Goal: Task Accomplishment & Management: Use online tool/utility

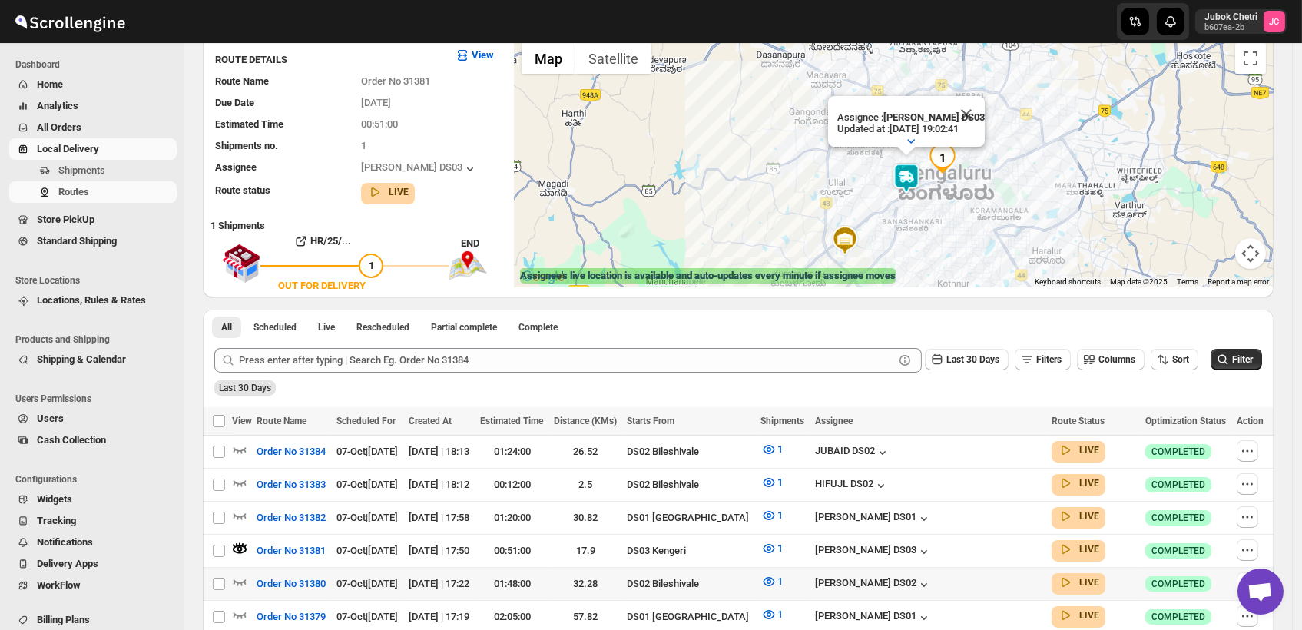
scroll to position [113, 0]
click at [240, 546] on icon "button" at bounding box center [239, 548] width 5 height 5
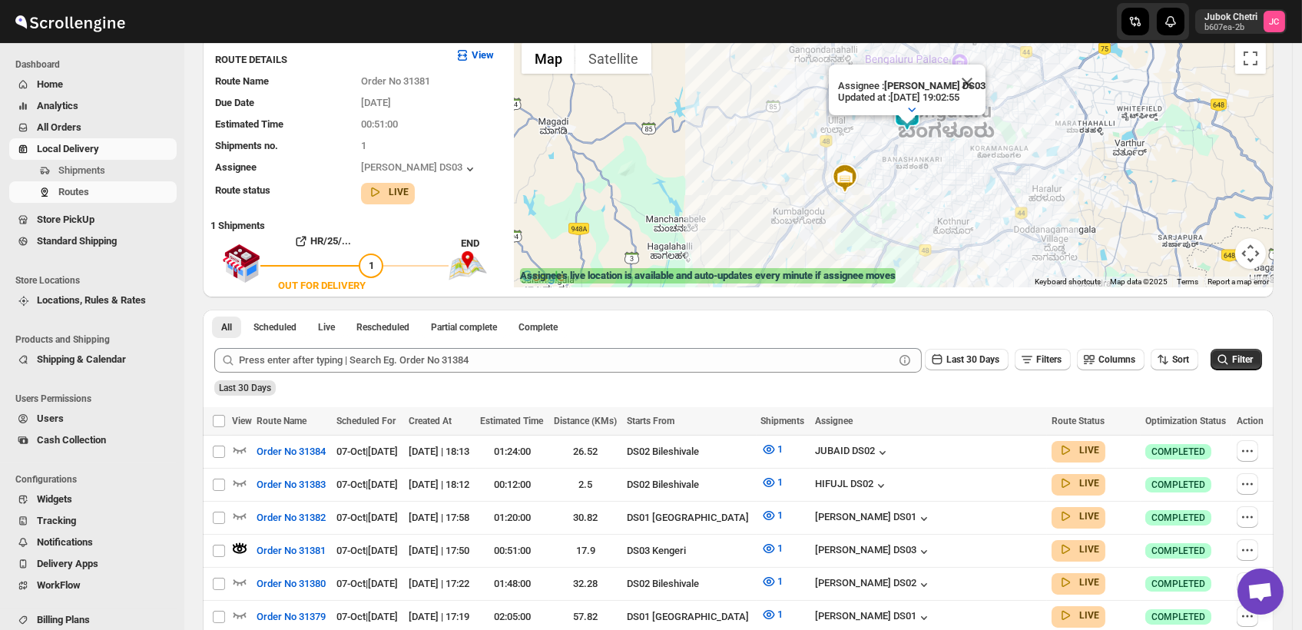
click at [917, 125] on img at bounding box center [907, 116] width 31 height 31
click at [912, 125] on img at bounding box center [907, 116] width 31 height 31
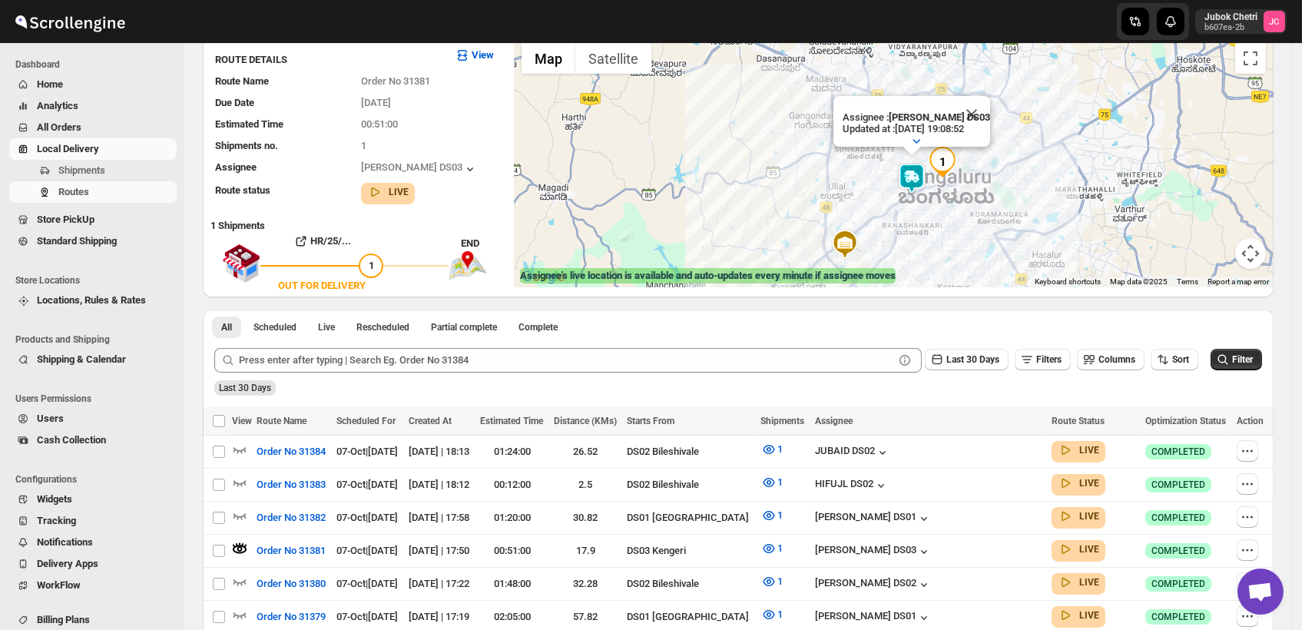
click at [87, 123] on span "All Orders" at bounding box center [105, 127] width 137 height 15
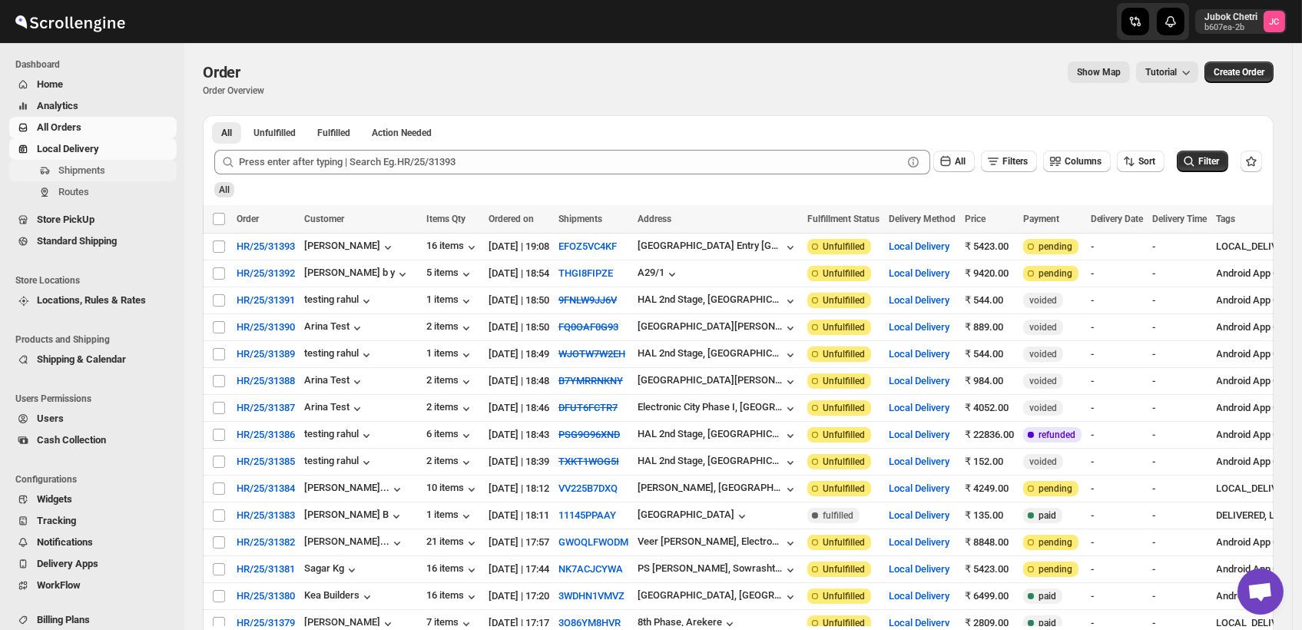
click at [91, 164] on span "Shipments" at bounding box center [81, 170] width 47 height 12
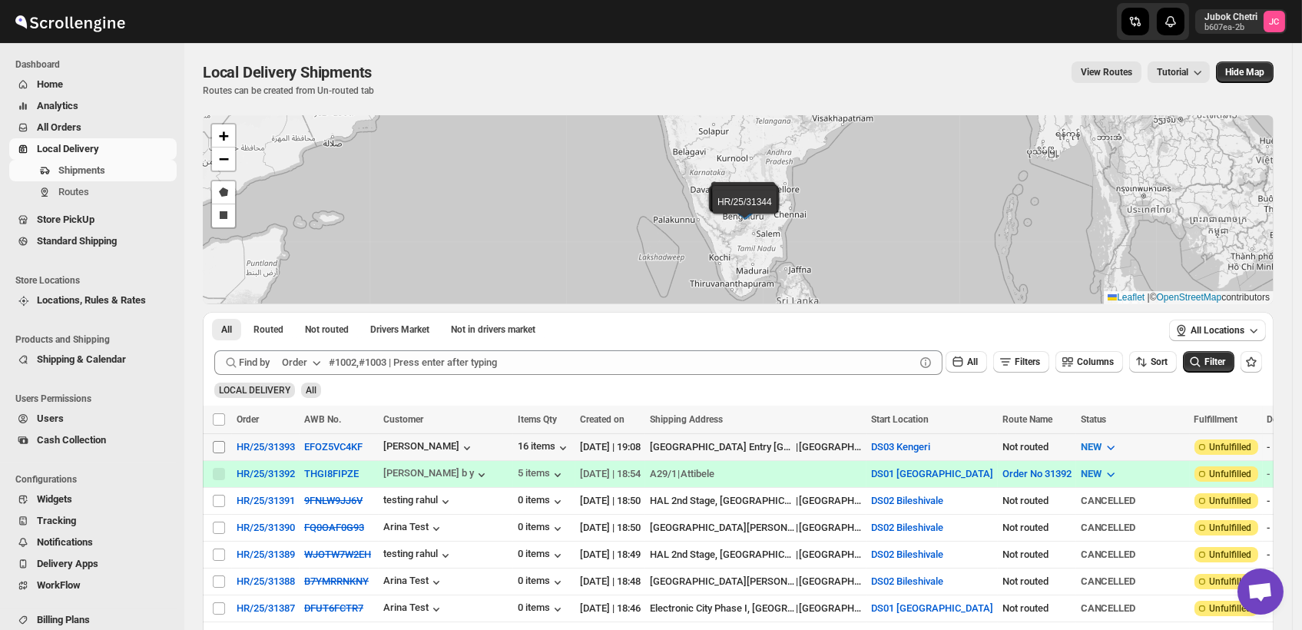
click at [221, 446] on input "Select shipment" at bounding box center [219, 447] width 12 height 12
checkbox input "true"
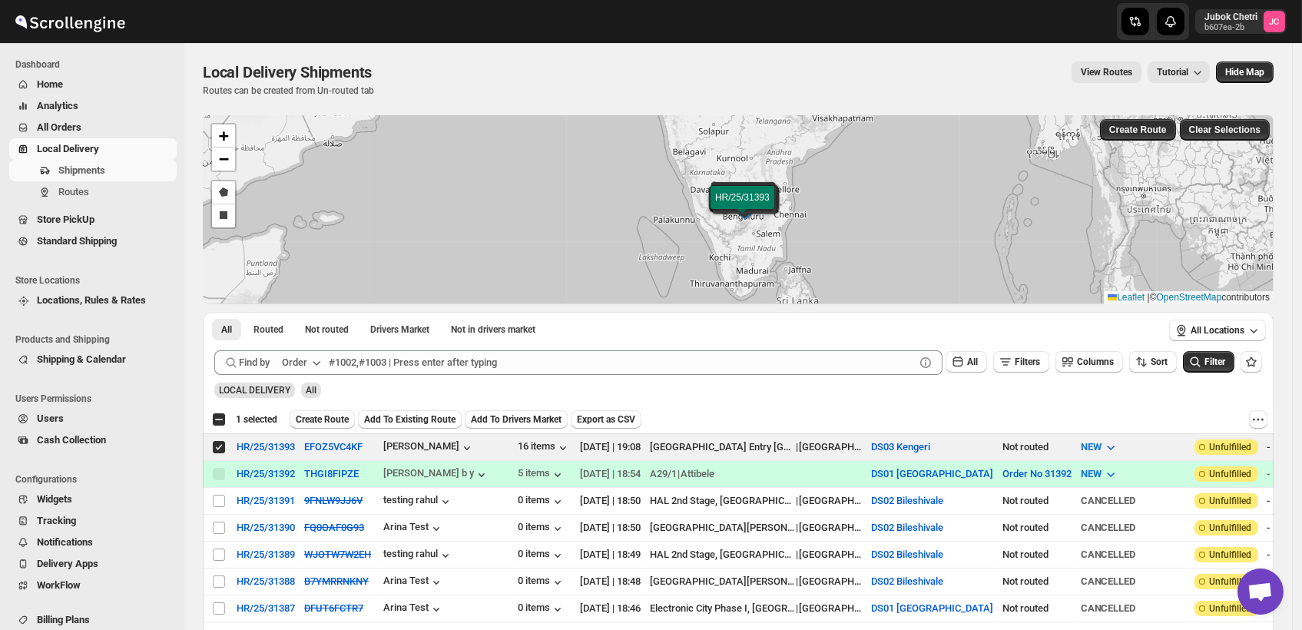
click at [327, 413] on span "Create Route" at bounding box center [322, 419] width 53 height 12
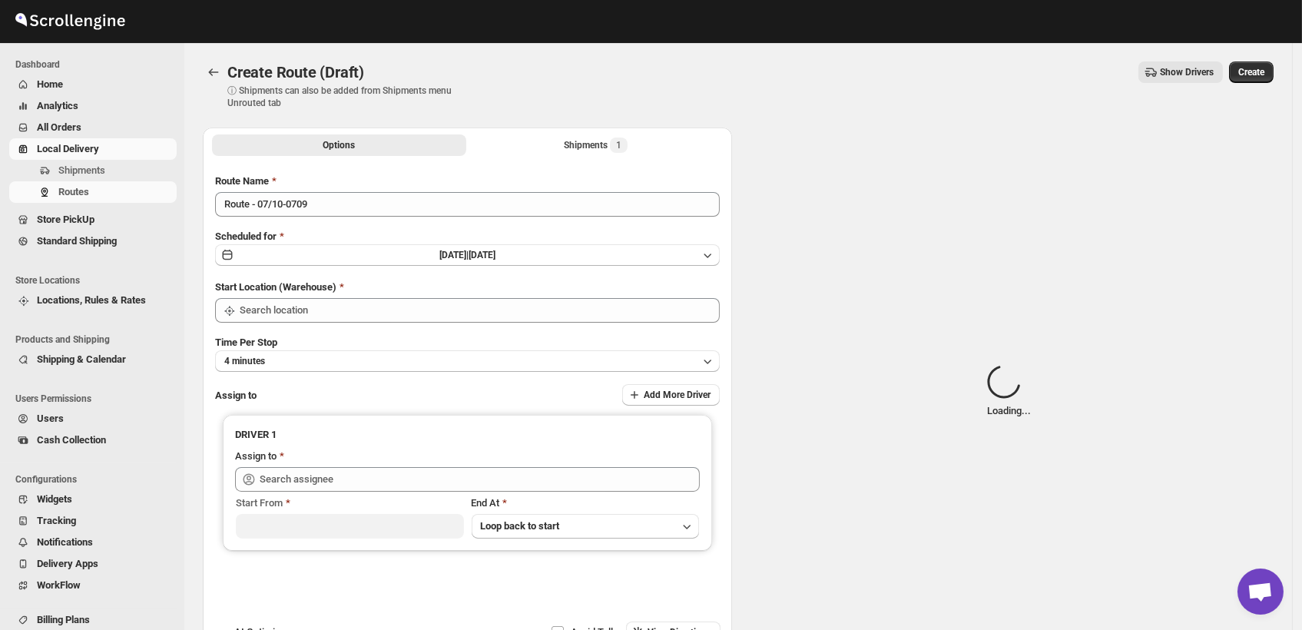
type input "DS03 Kengeri"
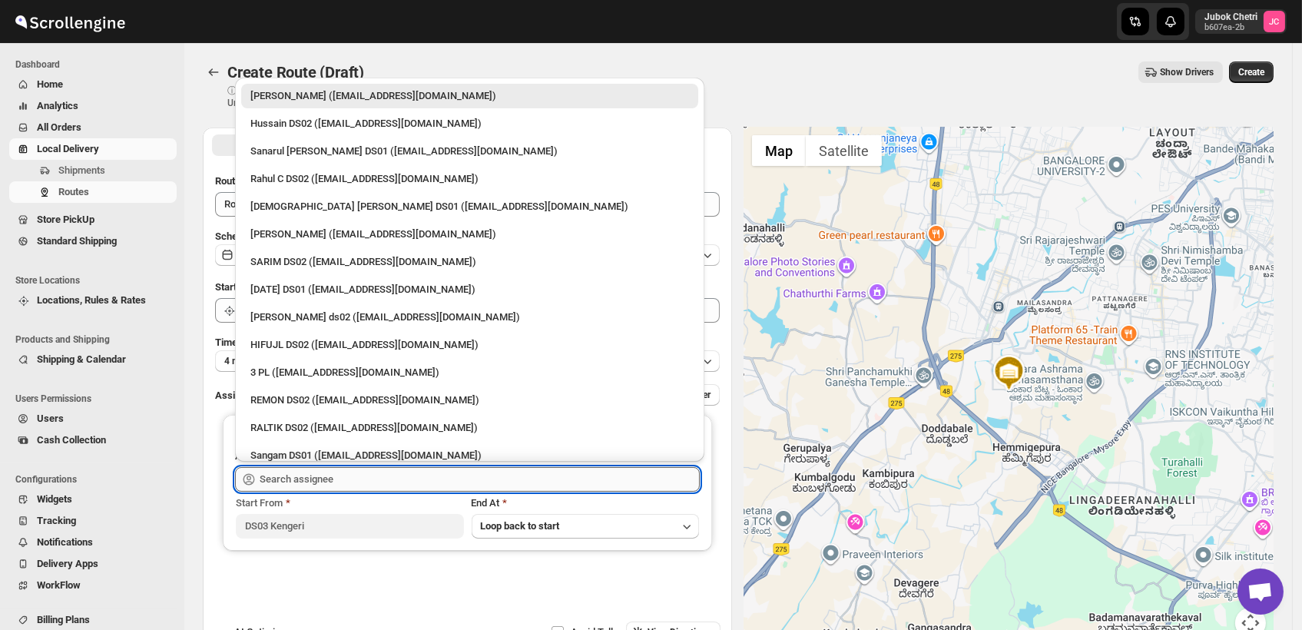
click at [363, 480] on input "text" at bounding box center [480, 479] width 440 height 25
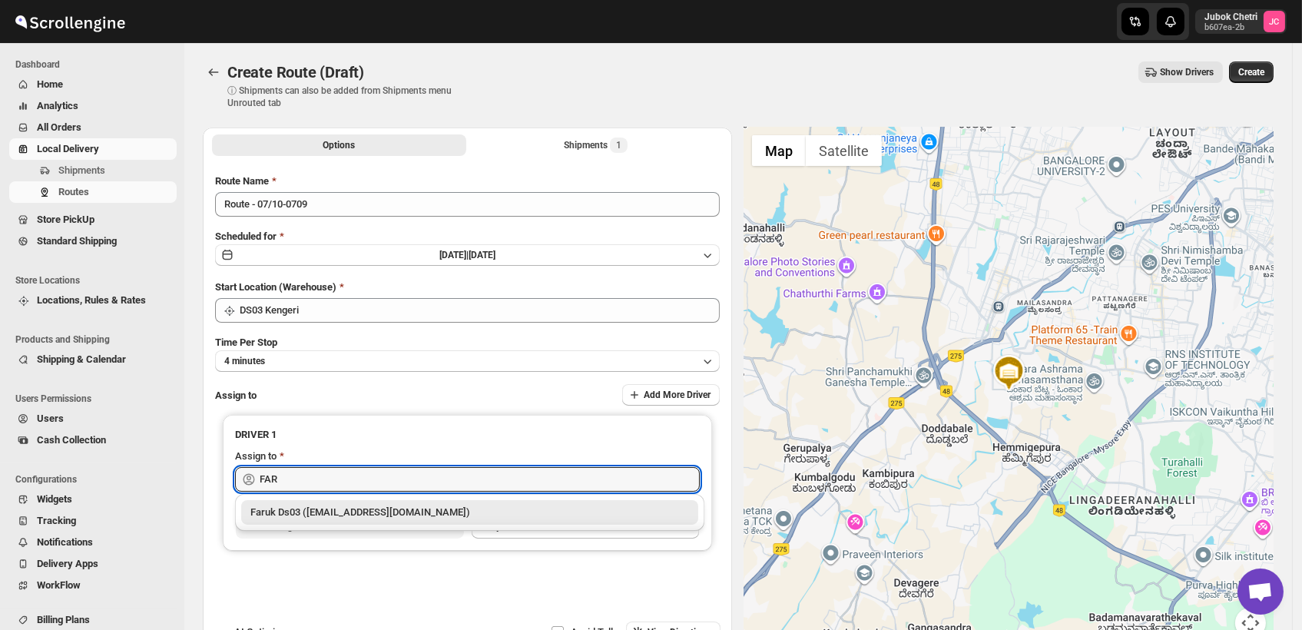
click at [369, 515] on div "Faruk Ds03 ([EMAIL_ADDRESS][DOMAIN_NAME])" at bounding box center [469, 512] width 439 height 15
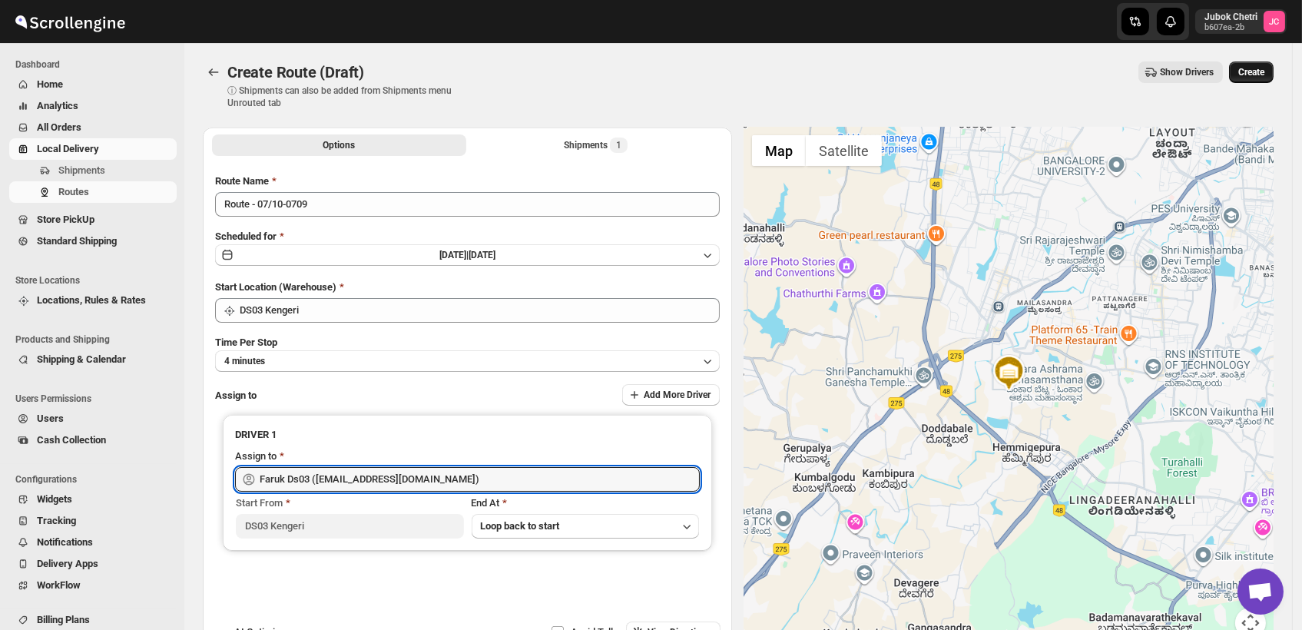
type input "Faruk Ds03 ([EMAIL_ADDRESS][DOMAIN_NAME])"
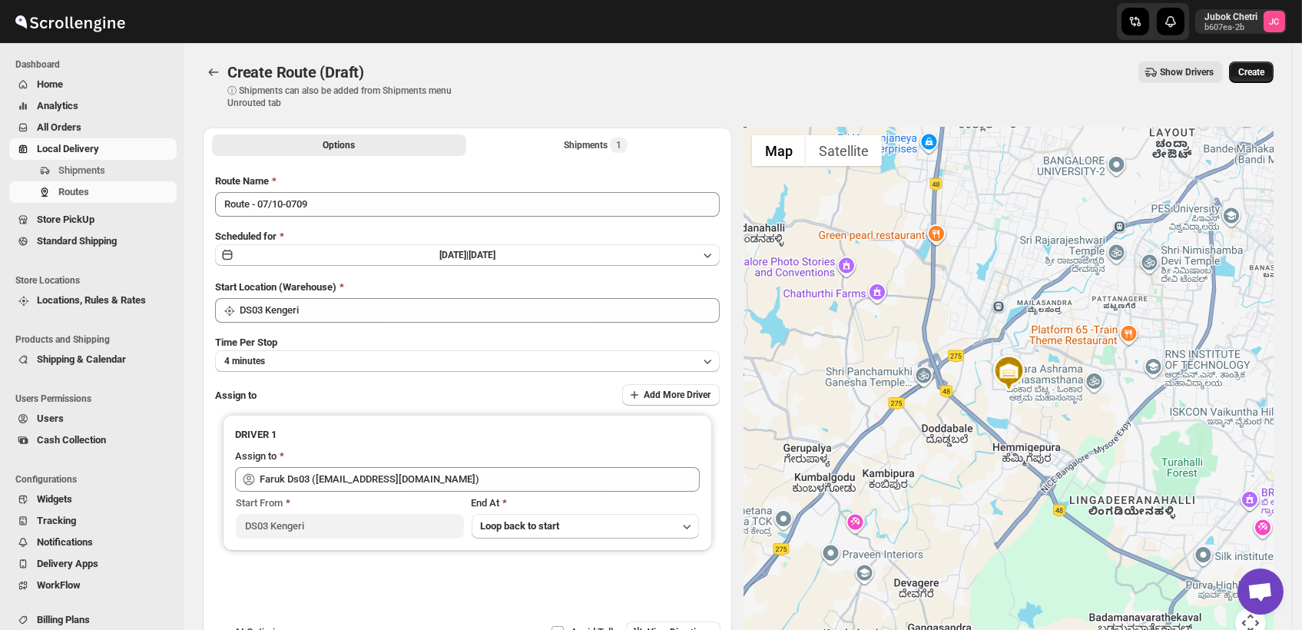
click at [1265, 70] on span "Create" at bounding box center [1251, 72] width 26 height 12
